Goal: Check status: Check status

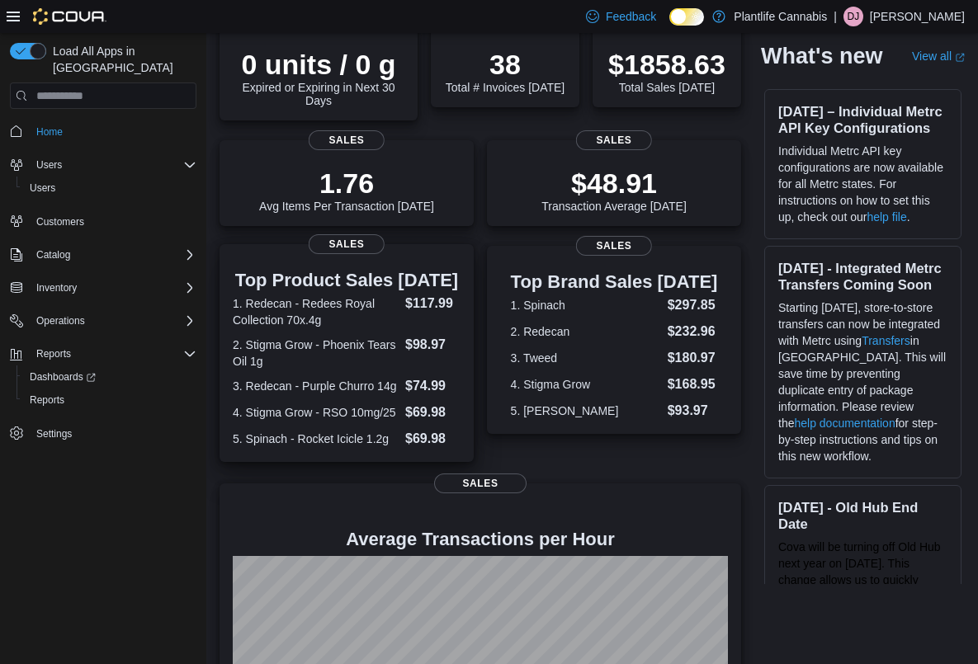
scroll to position [326, 0]
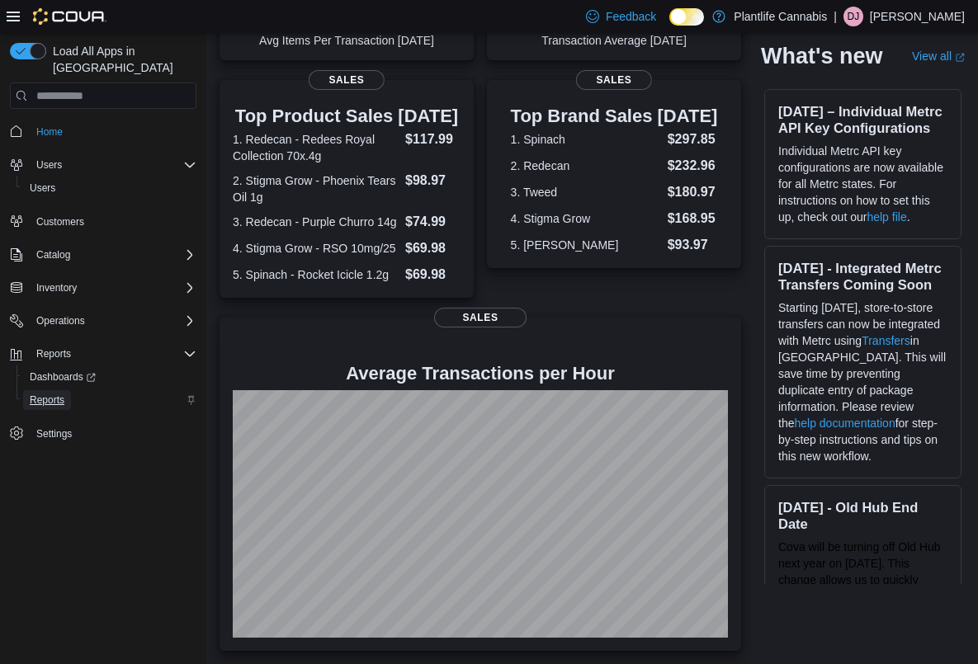
click at [61, 391] on span "Reports" at bounding box center [47, 400] width 35 height 20
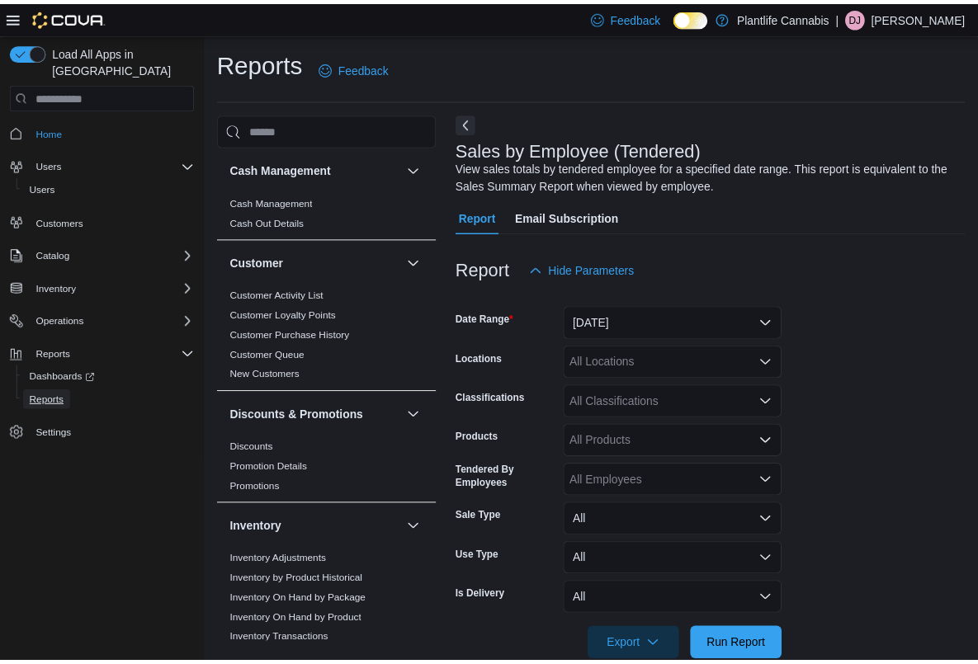
scroll to position [31, 0]
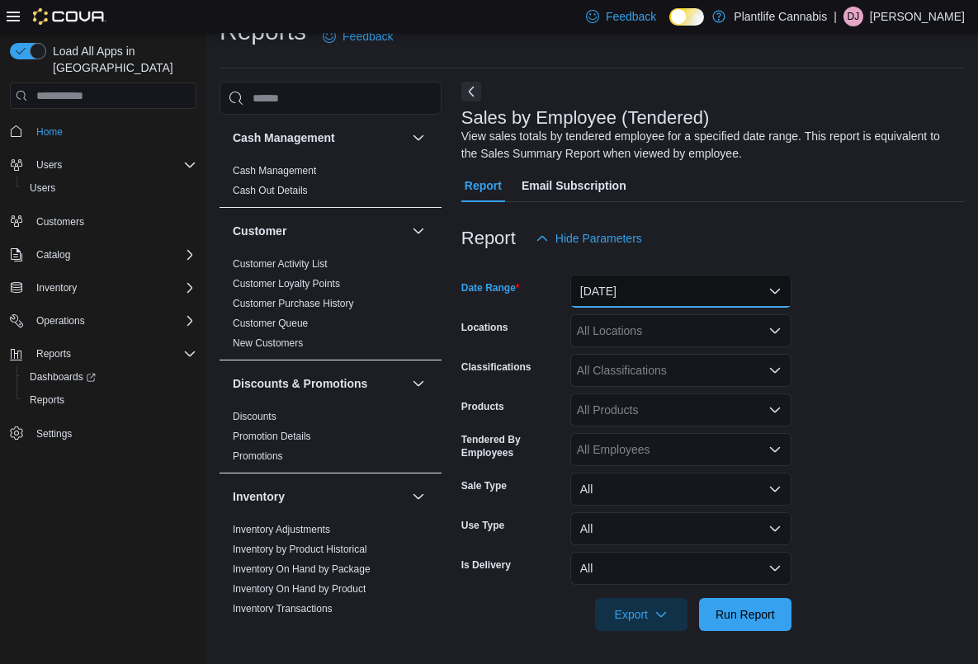
click at [659, 285] on button "Yesterday" at bounding box center [680, 291] width 221 height 33
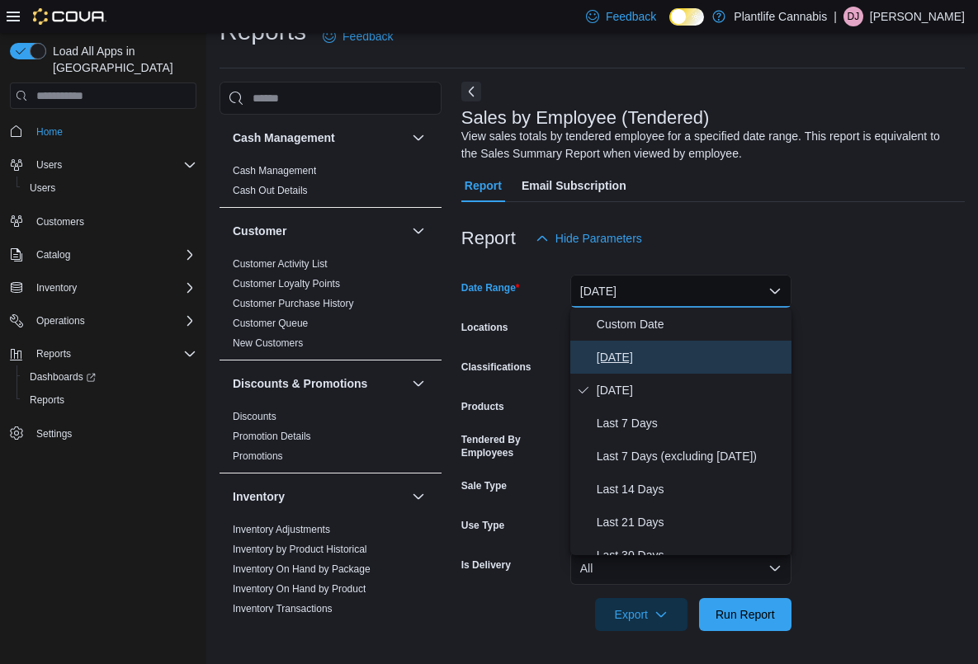
click at [644, 341] on button "Today" at bounding box center [680, 357] width 221 height 33
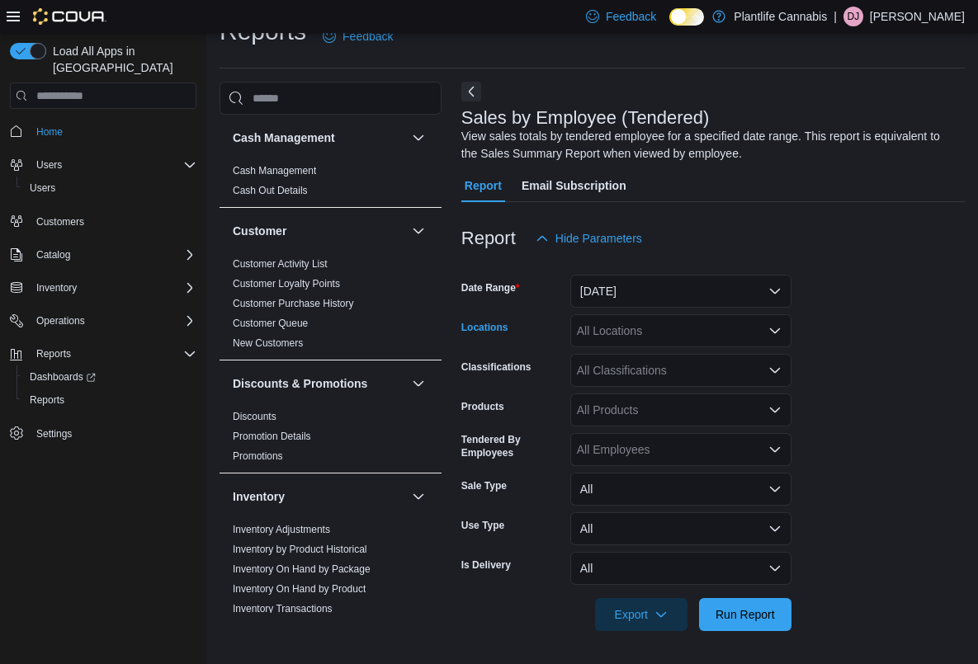
click at [643, 333] on div "All Locations" at bounding box center [680, 330] width 221 height 33
type input "***"
click at [611, 368] on button "Spruce Grove" at bounding box center [680, 359] width 221 height 24
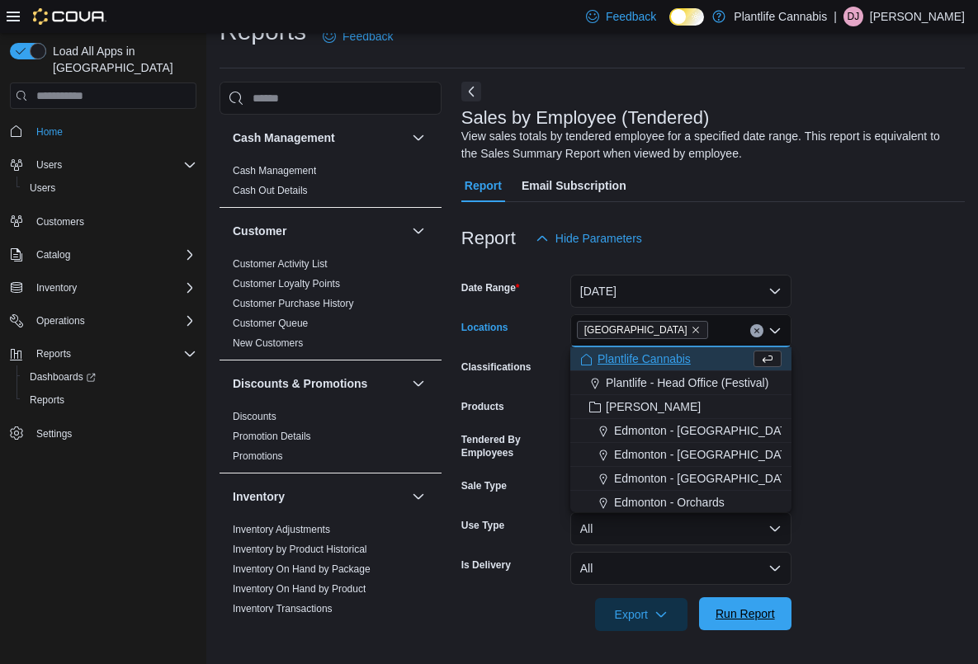
click at [770, 629] on span "Run Report" at bounding box center [745, 613] width 73 height 33
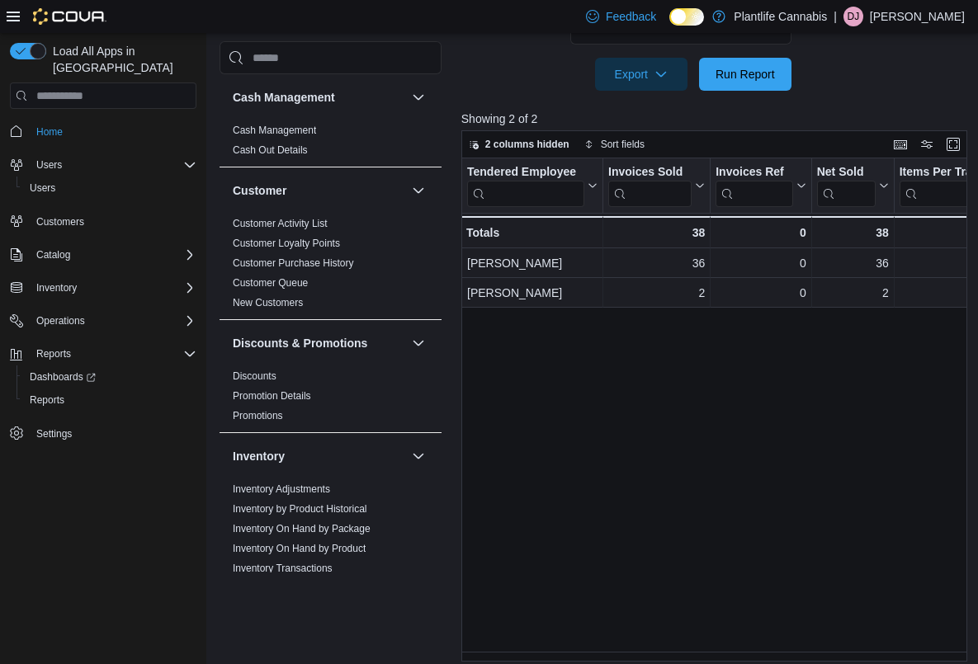
scroll to position [582, 0]
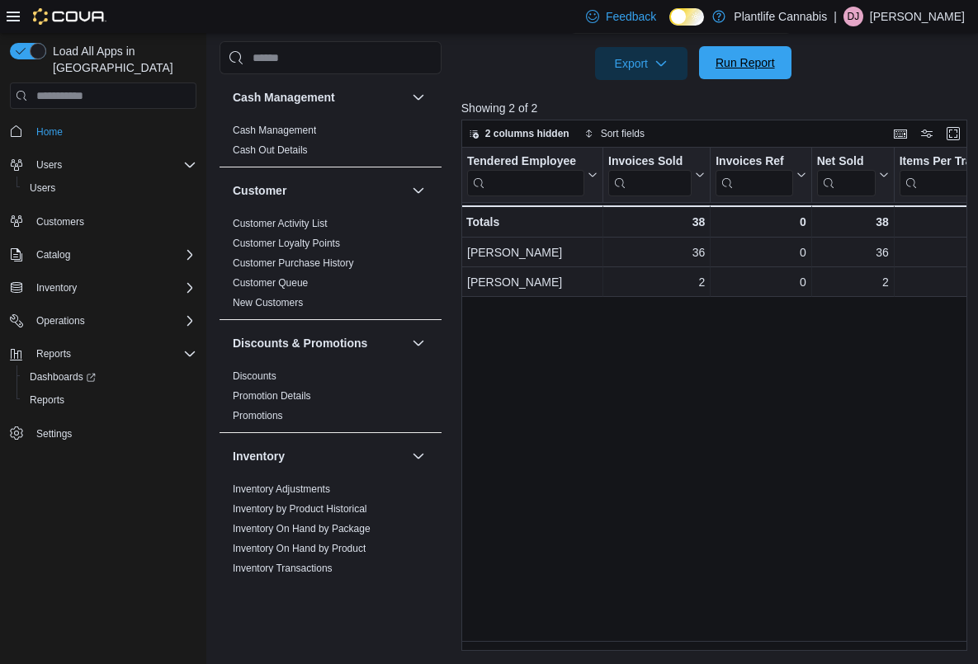
click at [737, 56] on span "Run Report" at bounding box center [744, 62] width 59 height 17
click at [736, 57] on span "Run Report" at bounding box center [744, 62] width 59 height 17
